Goal: Book appointment/travel/reservation

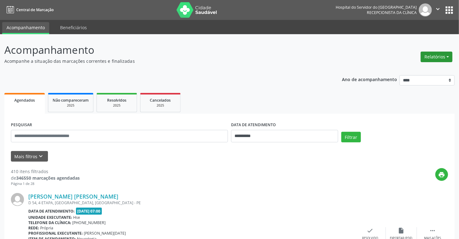
click at [428, 55] on button "Relatórios" at bounding box center [436, 57] width 32 height 11
click at [266, 138] on input "**********" at bounding box center [284, 136] width 107 height 12
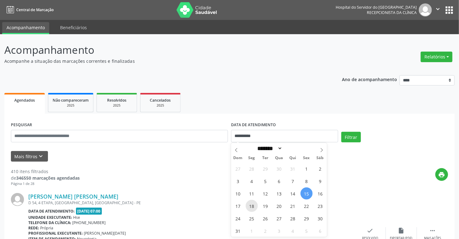
click at [250, 205] on span "18" at bounding box center [251, 206] width 12 height 12
type input "**********"
click at [250, 205] on span "18" at bounding box center [251, 206] width 12 height 12
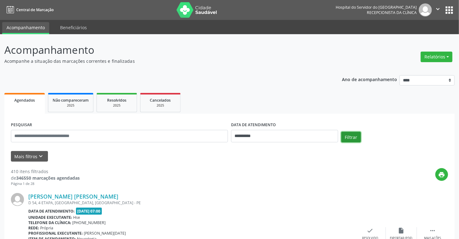
click at [348, 138] on button "Filtrar" at bounding box center [351, 137] width 20 height 11
click at [434, 54] on button "Relatórios" at bounding box center [436, 57] width 32 height 11
click at [401, 70] on link "Agendamentos" at bounding box center [418, 70] width 67 height 9
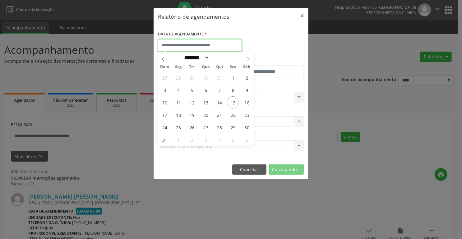
click at [193, 44] on input "text" at bounding box center [200, 45] width 84 height 12
click at [180, 116] on span "18" at bounding box center [178, 115] width 12 height 12
type input "**********"
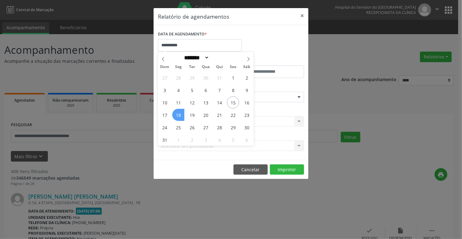
click at [180, 116] on span "18" at bounding box center [178, 115] width 12 height 12
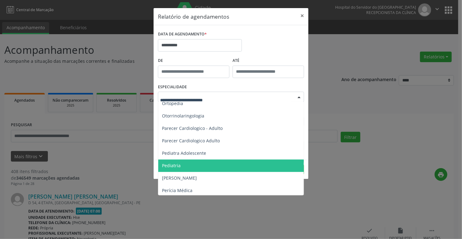
scroll to position [896, 0]
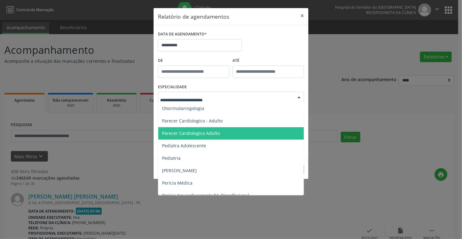
click at [198, 131] on span "Parecer Cardiologico Adulto" at bounding box center [191, 133] width 58 height 6
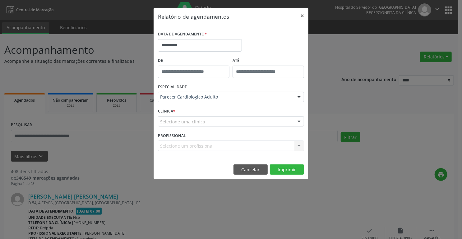
click at [178, 110] on div "CLÍNICA * Selecione uma clínica Nenhum resultado encontrado para: " " Não há ne…" at bounding box center [230, 119] width 149 height 24
click at [300, 121] on div at bounding box center [299, 122] width 9 height 11
drag, startPoint x: 195, startPoint y: 127, endPoint x: 195, endPoint y: 120, distance: 7.2
click at [195, 125] on div "Nenhum resultado encontrado para: " " Não há nenhuma opção para ser exibida." at bounding box center [231, 121] width 146 height 11
click at [168, 111] on label "CLÍNICA *" at bounding box center [166, 112] width 17 height 10
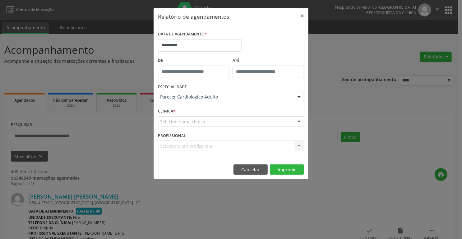
click at [177, 111] on div "CLÍNICA * Selecione uma clínica Nenhum resultado encontrado para: " " Não há ne…" at bounding box center [230, 119] width 149 height 24
click at [301, 121] on div at bounding box center [299, 122] width 9 height 11
click at [169, 124] on input "text" at bounding box center [225, 125] width 131 height 12
drag, startPoint x: 168, startPoint y: 110, endPoint x: 171, endPoint y: 110, distance: 3.4
click at [171, 110] on label "CLÍNICA *" at bounding box center [166, 112] width 17 height 10
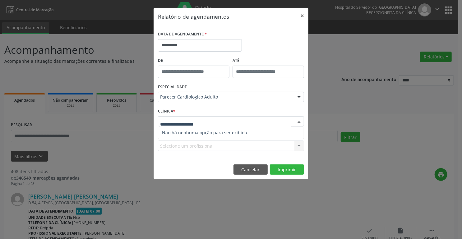
click at [297, 121] on div at bounding box center [299, 122] width 9 height 11
click at [209, 119] on div "Selecione uma clínica" at bounding box center [231, 121] width 146 height 11
click at [177, 111] on div "CLÍNICA * Selecione uma clínica Nenhum resultado encontrado para: " " Não há ne…" at bounding box center [230, 119] width 149 height 24
click at [173, 109] on label "CLÍNICA *" at bounding box center [166, 112] width 17 height 10
click at [301, 119] on div at bounding box center [299, 122] width 9 height 11
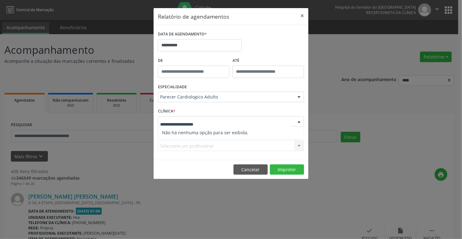
click at [194, 120] on input "text" at bounding box center [225, 125] width 131 height 12
click at [162, 111] on label "CLÍNICA *" at bounding box center [166, 112] width 17 height 10
click at [162, 110] on label "CLÍNICA *" at bounding box center [166, 112] width 17 height 10
click at [161, 108] on label "CLÍNICA *" at bounding box center [166, 112] width 17 height 10
click at [297, 120] on div at bounding box center [299, 122] width 9 height 11
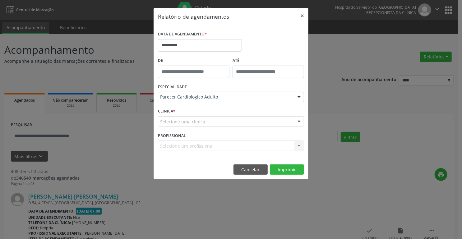
click at [170, 110] on label "CLÍNICA *" at bounding box center [166, 112] width 17 height 10
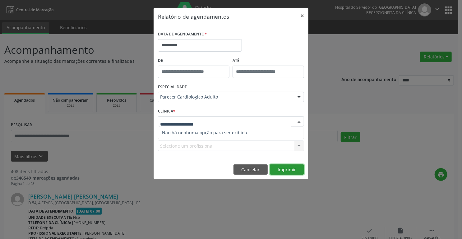
click at [282, 169] on button "Imprimir" at bounding box center [287, 170] width 34 height 11
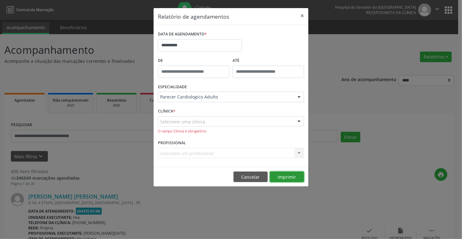
click at [284, 175] on button "Imprimir" at bounding box center [287, 177] width 34 height 11
click at [166, 108] on label "CLÍNICA *" at bounding box center [166, 112] width 17 height 10
click at [175, 110] on span "*" at bounding box center [174, 111] width 2 height 5
click at [207, 121] on div "Selecione uma clínica" at bounding box center [231, 121] width 146 height 11
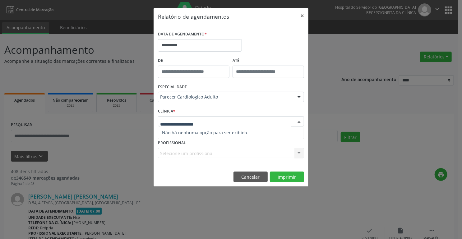
click at [300, 119] on div at bounding box center [299, 122] width 9 height 11
drag, startPoint x: 299, startPoint y: 121, endPoint x: 296, endPoint y: 116, distance: 5.4
click at [299, 121] on div at bounding box center [299, 122] width 9 height 11
click at [186, 123] on input "text" at bounding box center [225, 125] width 131 height 12
click at [171, 110] on label "CLÍNICA *" at bounding box center [166, 112] width 17 height 10
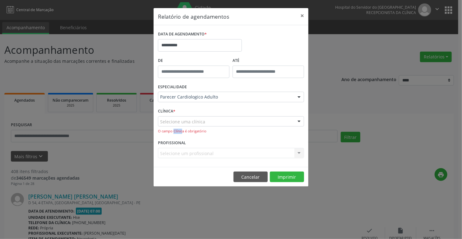
click at [182, 127] on div "Selecione uma clínica Nenhum resultado encontrado para: " " Não há nenhuma opçã…" at bounding box center [231, 125] width 146 height 18
drag, startPoint x: 175, startPoint y: 115, endPoint x: 188, endPoint y: 98, distance: 21.7
click at [188, 100] on form "**********" at bounding box center [231, 96] width 146 height 133
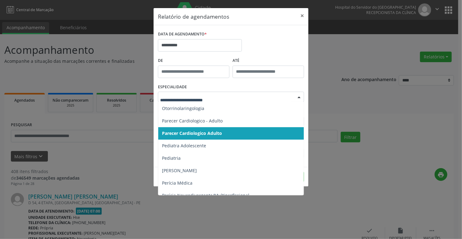
click at [214, 131] on span "Parecer Cardiologico Adulto" at bounding box center [192, 133] width 60 height 6
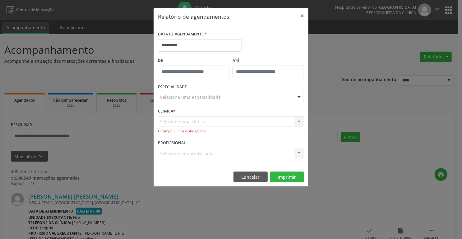
click at [193, 118] on div "Selecione uma clínica Nenhum resultado encontrado para: " " Não há nenhuma opçã…" at bounding box center [231, 125] width 146 height 18
click at [194, 118] on div "Selecione uma clínica Nenhum resultado encontrado para: " " Não há nenhuma opçã…" at bounding box center [231, 125] width 146 height 18
click at [298, 120] on div "Selecione uma clínica Nenhum resultado encontrado para: " " Não há nenhuma opçã…" at bounding box center [231, 125] width 146 height 18
drag, startPoint x: 301, startPoint y: 120, endPoint x: 306, endPoint y: 119, distance: 5.4
click at [306, 119] on div "**********" at bounding box center [231, 96] width 155 height 142
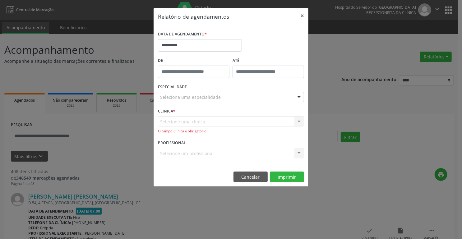
click at [306, 119] on div "**********" at bounding box center [231, 96] width 155 height 142
click at [306, 118] on div "CLÍNICA * Selecione uma clínica Nenhum resultado encontrado para: " " Não há ne…" at bounding box center [230, 123] width 149 height 32
click at [306, 117] on div "**********" at bounding box center [231, 96] width 155 height 142
drag, startPoint x: 187, startPoint y: 107, endPoint x: 190, endPoint y: 103, distance: 4.8
click at [190, 103] on form "**********" at bounding box center [231, 96] width 146 height 133
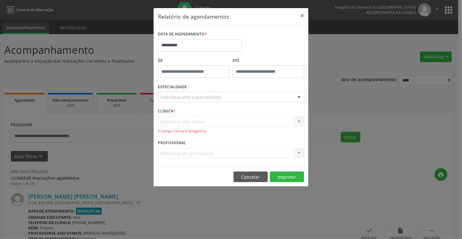
drag, startPoint x: 270, startPoint y: 112, endPoint x: 168, endPoint y: 71, distance: 109.3
click at [258, 106] on form "**********" at bounding box center [231, 96] width 146 height 133
click at [166, 120] on div "Selecione uma clínica Nenhum resultado encontrado para: " " Não há nenhuma opçã…" at bounding box center [231, 125] width 146 height 18
click at [167, 119] on div "Selecione uma clínica Nenhum resultado encontrado para: " " Não há nenhuma opçã…" at bounding box center [231, 125] width 146 height 18
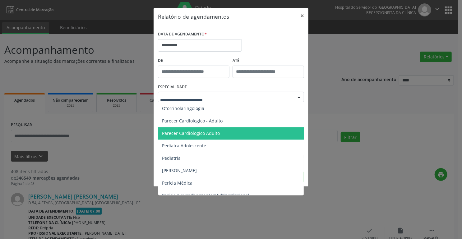
click at [297, 98] on div at bounding box center [299, 97] width 9 height 11
click at [219, 131] on span "Parecer Cardiologico Adulto" at bounding box center [231, 133] width 147 height 12
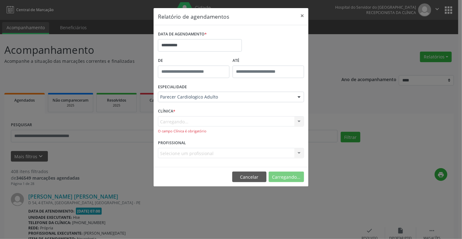
click at [299, 121] on div "Carregando... Nenhum resultado encontrado para: " " Não há nenhuma opção para s…" at bounding box center [231, 125] width 146 height 18
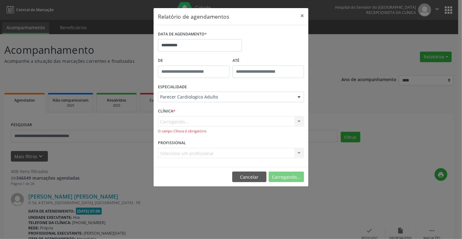
click at [298, 119] on div "Carregando... Nenhum resultado encontrado para: " " Não há nenhuma opção para s…" at bounding box center [231, 125] width 146 height 18
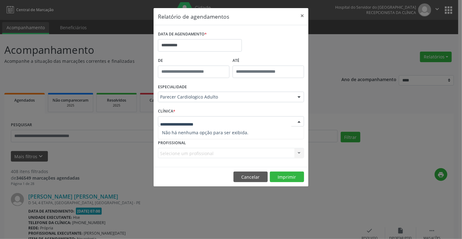
click at [299, 121] on div at bounding box center [299, 122] width 9 height 11
type input "***"
click at [298, 121] on div at bounding box center [299, 122] width 9 height 11
click at [206, 120] on div at bounding box center [231, 121] width 146 height 11
click at [200, 123] on input "text" at bounding box center [225, 125] width 131 height 12
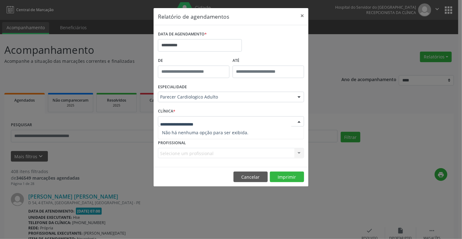
click at [242, 132] on span "Não há nenhuma opção para ser exibida." at bounding box center [231, 133] width 146 height 12
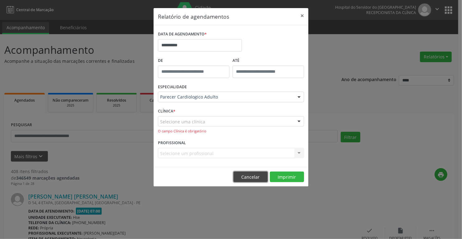
click at [253, 176] on button "Cancelar" at bounding box center [251, 177] width 34 height 11
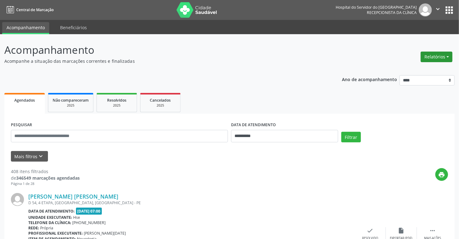
click at [432, 56] on button "Relatórios" at bounding box center [436, 57] width 32 height 11
click at [405, 72] on link "Agendamentos" at bounding box center [418, 70] width 67 height 9
select select "*"
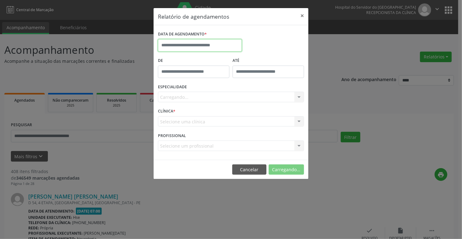
click at [173, 45] on input "text" at bounding box center [200, 45] width 84 height 12
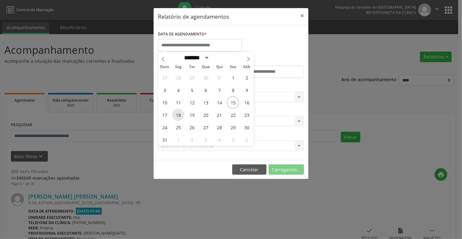
click at [178, 115] on span "18" at bounding box center [178, 115] width 12 height 12
type input "**********"
click at [178, 114] on span "18" at bounding box center [178, 115] width 12 height 12
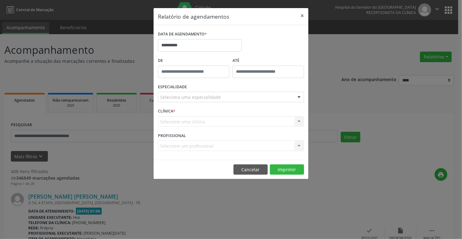
type input "*****"
click at [176, 70] on input "*****" at bounding box center [194, 72] width 72 height 12
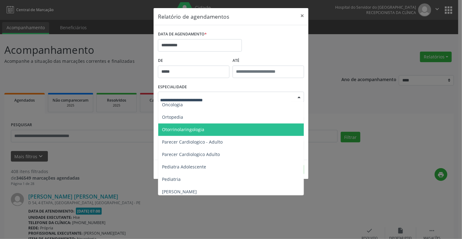
scroll to position [921, 0]
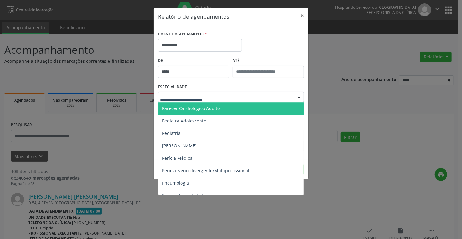
click at [209, 108] on span "Parecer Cardiologico Adulto" at bounding box center [191, 108] width 58 height 6
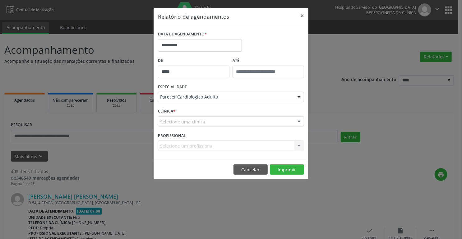
click at [298, 121] on div at bounding box center [299, 122] width 9 height 11
click at [199, 129] on span "Nenhum resultado encontrado para: " hse "" at bounding box center [231, 133] width 146 height 12
click at [298, 120] on div at bounding box center [299, 122] width 9 height 11
click at [165, 121] on input "text" at bounding box center [225, 125] width 131 height 12
click at [173, 109] on label "CLÍNICA *" at bounding box center [166, 112] width 17 height 10
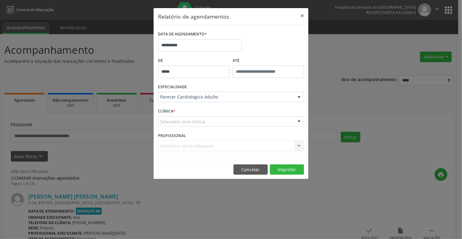
click at [173, 109] on label "CLÍNICA *" at bounding box center [166, 112] width 17 height 10
type input "***"
click at [299, 122] on div at bounding box center [299, 122] width 9 height 11
click at [236, 118] on div at bounding box center [231, 121] width 146 height 11
click at [164, 110] on label "CLÍNICA *" at bounding box center [166, 112] width 17 height 10
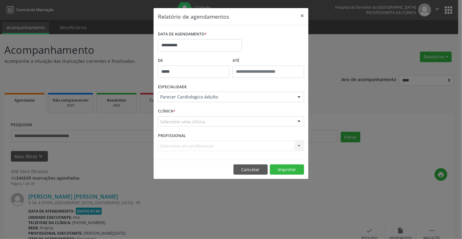
click at [300, 123] on div at bounding box center [299, 122] width 9 height 11
click at [300, 119] on div at bounding box center [299, 122] width 9 height 11
click at [174, 120] on input "text" at bounding box center [225, 125] width 131 height 12
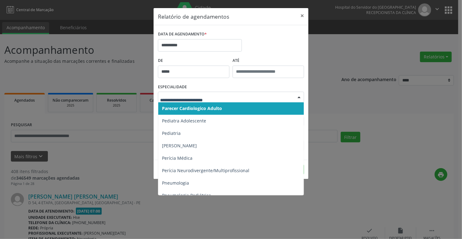
click at [180, 93] on div at bounding box center [231, 97] width 146 height 11
click at [206, 105] on span "Parecer Cardiologico Adulto" at bounding box center [192, 108] width 60 height 6
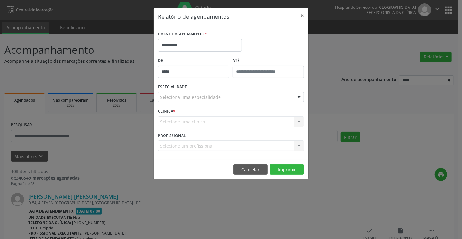
click at [175, 110] on span "*" at bounding box center [174, 111] width 2 height 5
click at [166, 110] on label "CLÍNICA *" at bounding box center [166, 112] width 17 height 10
click at [167, 119] on div "Selecione uma clínica Nenhum resultado encontrado para: " " Não há nenhuma opçã…" at bounding box center [231, 121] width 146 height 11
click at [284, 170] on button "Imprimir" at bounding box center [287, 170] width 34 height 11
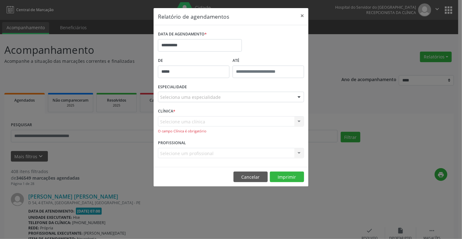
click at [298, 119] on div "Selecione uma clínica Nenhum resultado encontrado para: " " Não há nenhuma opçã…" at bounding box center [231, 125] width 146 height 18
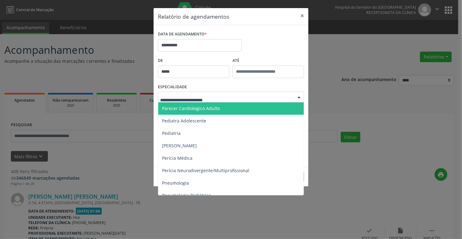
click at [300, 96] on div at bounding box center [299, 97] width 9 height 11
click at [184, 107] on span "Parecer Cardiologico Adulto" at bounding box center [191, 108] width 58 height 6
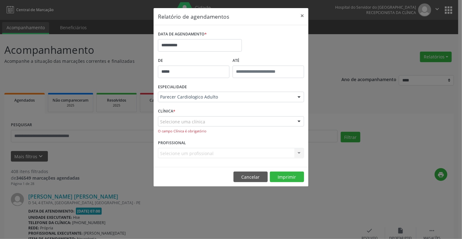
click at [176, 110] on div "CLÍNICA * Selecione uma clínica Nenhum resultado encontrado para: " " Não há ne…" at bounding box center [230, 123] width 149 height 32
type input "***"
drag, startPoint x: 300, startPoint y: 121, endPoint x: 291, endPoint y: 124, distance: 9.8
click at [302, 119] on div at bounding box center [299, 122] width 9 height 11
drag, startPoint x: 251, startPoint y: 178, endPoint x: 258, endPoint y: 185, distance: 9.5
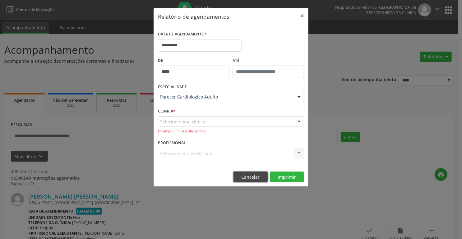
click at [251, 181] on button "Cancelar" at bounding box center [251, 177] width 34 height 11
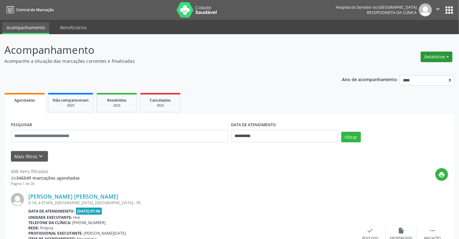
click at [431, 56] on button "Relatórios" at bounding box center [436, 57] width 32 height 11
click at [411, 70] on link "Agendamentos" at bounding box center [418, 70] width 67 height 9
select select "*"
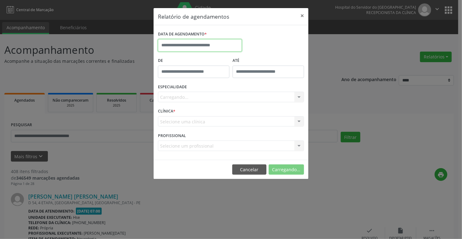
click at [177, 44] on input "text" at bounding box center [200, 45] width 84 height 12
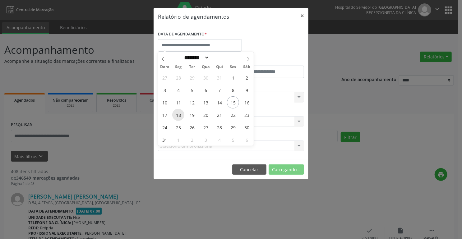
click at [178, 117] on span "18" at bounding box center [178, 115] width 12 height 12
type input "**********"
click at [178, 117] on span "18" at bounding box center [178, 115] width 12 height 12
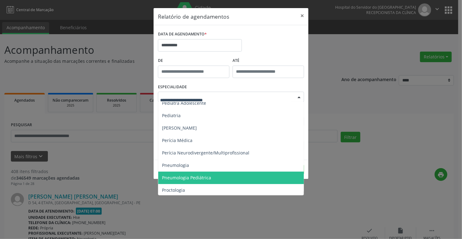
scroll to position [896, 0]
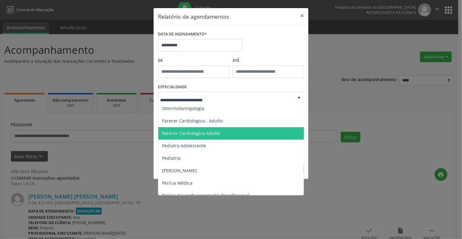
click at [215, 134] on span "Parecer Cardiologico Adulto" at bounding box center [191, 133] width 58 height 6
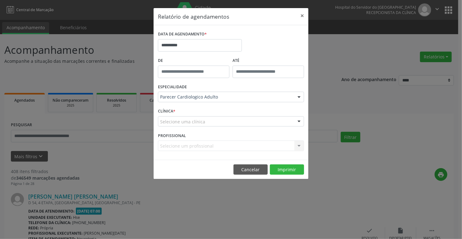
click at [299, 121] on div at bounding box center [299, 122] width 9 height 11
click at [182, 121] on input "text" at bounding box center [225, 125] width 131 height 12
click at [173, 110] on label "CLÍNICA *" at bounding box center [166, 112] width 17 height 10
type input "***"
click at [299, 121] on div at bounding box center [299, 122] width 9 height 11
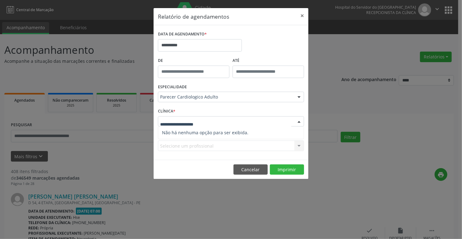
click at [209, 119] on div at bounding box center [231, 121] width 146 height 11
click at [211, 114] on div "CLÍNICA * Selecione uma clínica Nenhum resultado encontrado para: " " Não há ne…" at bounding box center [230, 119] width 149 height 24
click at [176, 111] on div "CLÍNICA * Selecione uma clínica Nenhum resultado encontrado para: " " Não há ne…" at bounding box center [230, 119] width 149 height 24
click at [199, 114] on div "CLÍNICA * Selecione uma clínica Nenhum resultado encontrado para: " " Não há ne…" at bounding box center [230, 119] width 149 height 24
click at [301, 121] on div at bounding box center [299, 122] width 9 height 11
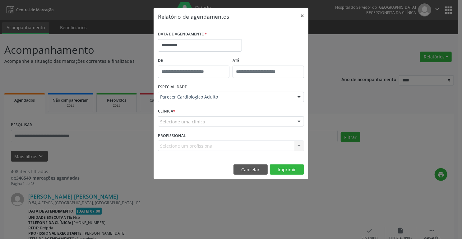
click at [298, 122] on div at bounding box center [299, 122] width 9 height 11
click at [199, 124] on input "text" at bounding box center [225, 125] width 131 height 12
click at [299, 124] on div at bounding box center [299, 122] width 9 height 11
click at [298, 121] on div at bounding box center [299, 122] width 9 height 11
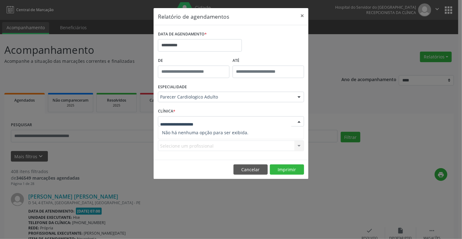
click at [298, 121] on div at bounding box center [299, 122] width 9 height 11
drag, startPoint x: 181, startPoint y: 110, endPoint x: 249, endPoint y: 189, distance: 103.3
click at [185, 110] on div "CLÍNICA * Selecione uma clínica Nenhum resultado encontrado para: " " Não há ne…" at bounding box center [230, 119] width 149 height 24
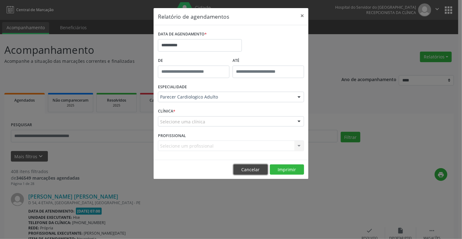
click at [251, 168] on button "Cancelar" at bounding box center [251, 170] width 34 height 11
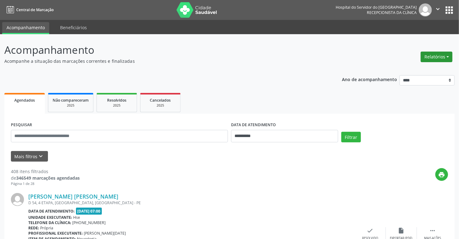
click at [427, 56] on button "Relatórios" at bounding box center [436, 57] width 32 height 11
click at [412, 68] on link "Agendamentos" at bounding box center [418, 70] width 67 height 9
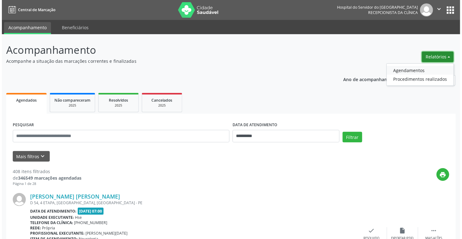
select select "*"
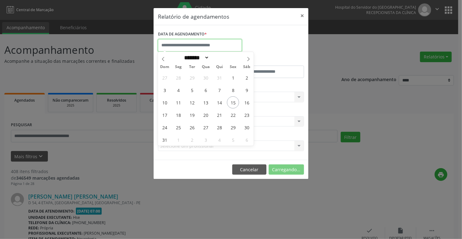
click at [202, 42] on input "text" at bounding box center [200, 45] width 84 height 12
click at [179, 112] on span "18" at bounding box center [178, 115] width 12 height 12
type input "**********"
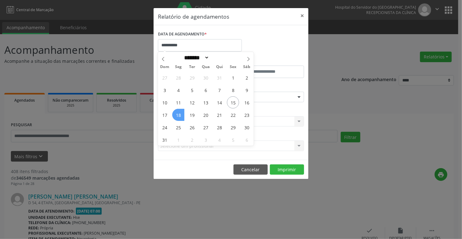
click at [179, 112] on span "18" at bounding box center [178, 115] width 12 height 12
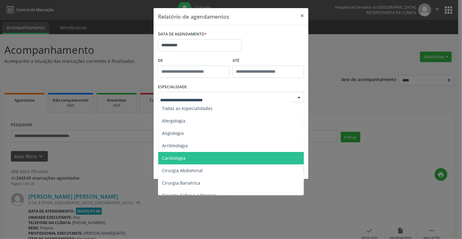
click at [179, 160] on span "Cardiologia" at bounding box center [174, 158] width 24 height 6
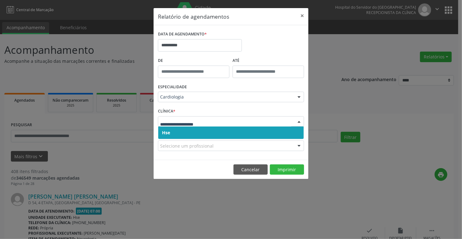
click at [300, 120] on div at bounding box center [299, 122] width 9 height 11
click at [255, 132] on span "Hse" at bounding box center [231, 133] width 146 height 12
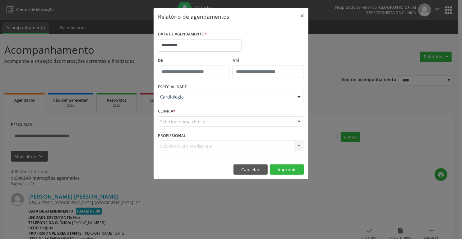
click at [298, 121] on div at bounding box center [299, 122] width 9 height 11
click at [252, 170] on button "Cancelar" at bounding box center [251, 170] width 34 height 11
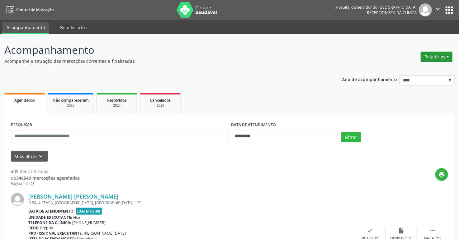
click at [438, 55] on button "Relatórios" at bounding box center [436, 57] width 32 height 11
click at [412, 70] on link "Agendamentos" at bounding box center [418, 70] width 67 height 9
select select "*"
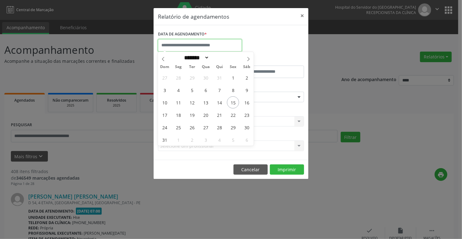
click at [207, 46] on input "text" at bounding box center [200, 45] width 84 height 12
click at [179, 116] on span "18" at bounding box center [178, 115] width 12 height 12
type input "**********"
click at [181, 115] on span "18" at bounding box center [178, 115] width 12 height 12
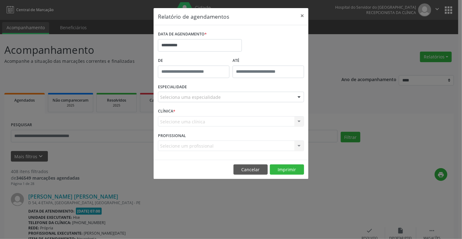
type input "*****"
click at [195, 69] on input "*****" at bounding box center [194, 72] width 72 height 12
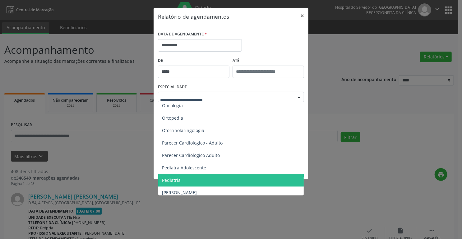
scroll to position [871, 0]
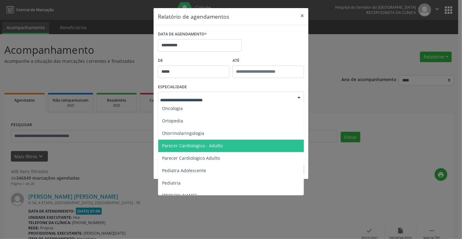
click at [217, 145] on span "Parecer Cardiologico - Adulto" at bounding box center [192, 146] width 61 height 6
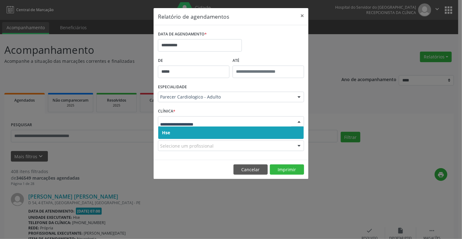
click at [300, 121] on div at bounding box center [299, 122] width 9 height 11
click at [212, 131] on span "Hse" at bounding box center [231, 133] width 146 height 12
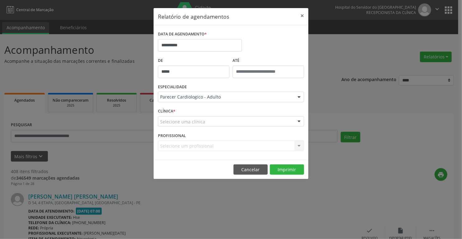
click at [300, 121] on div at bounding box center [299, 122] width 9 height 11
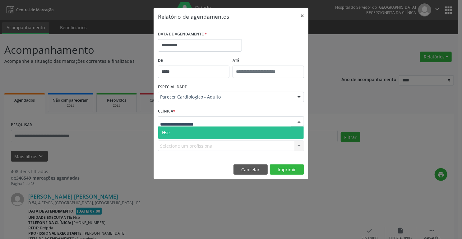
click at [212, 133] on span "Hse" at bounding box center [231, 133] width 146 height 12
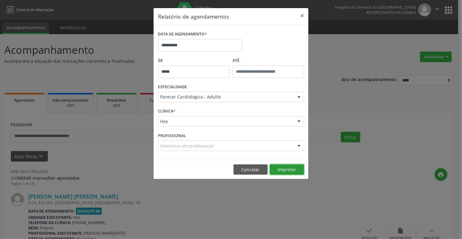
click at [282, 168] on button "Imprimir" at bounding box center [287, 170] width 34 height 11
